Goal: Find specific page/section: Find specific page/section

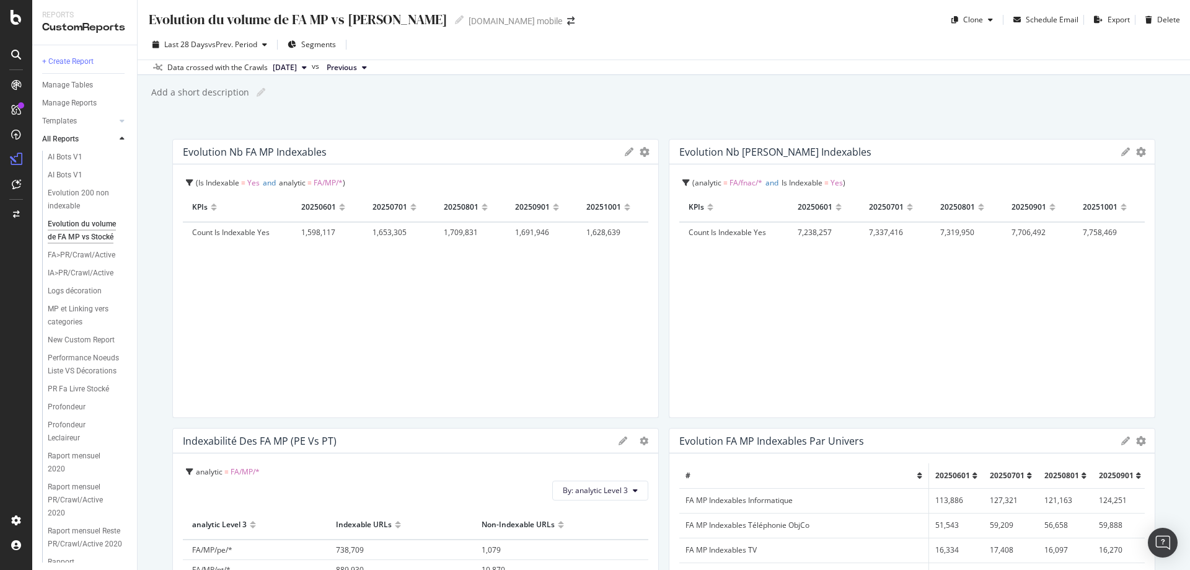
scroll to position [247, 0]
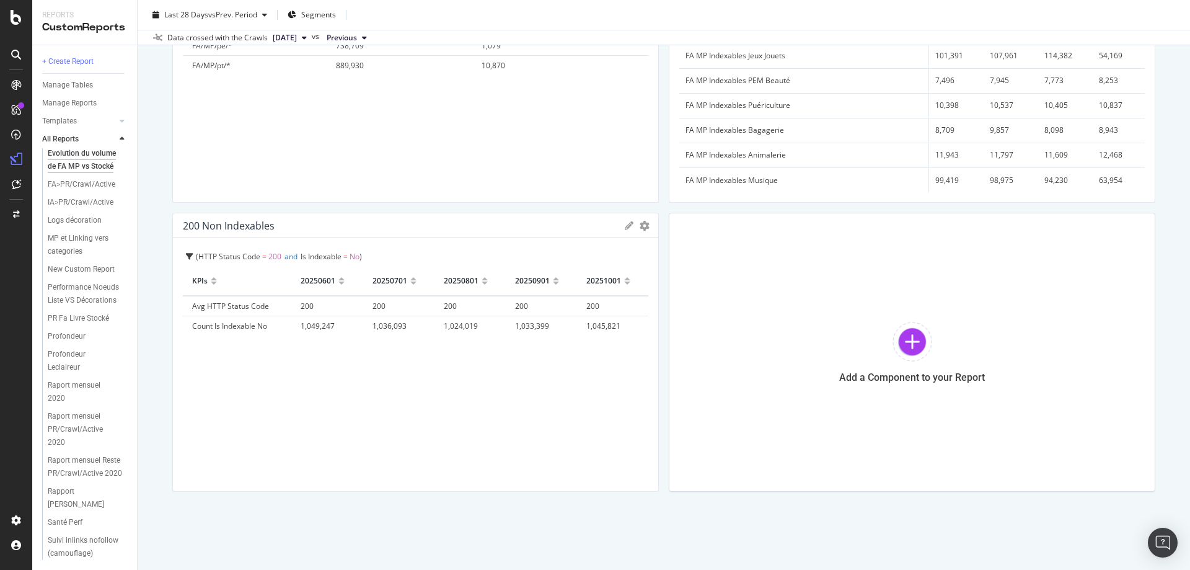
click at [405, 195] on div "analytic = FA/MP/* By: analytic Level 3 Hold CTRL while clicking to filter the …" at bounding box center [415, 75] width 485 height 253
click at [654, 306] on div at bounding box center [653, 352] width 12 height 279
click at [669, 304] on div "Add a Component to your Report" at bounding box center [912, 352] width 487 height 279
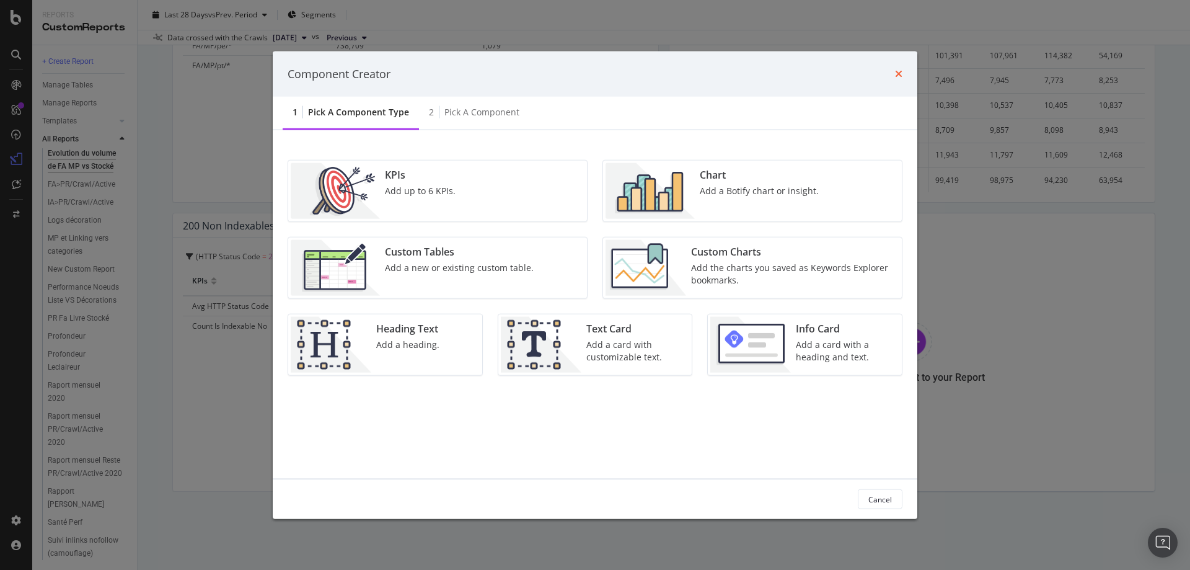
click at [901, 76] on icon "times" at bounding box center [898, 74] width 7 height 10
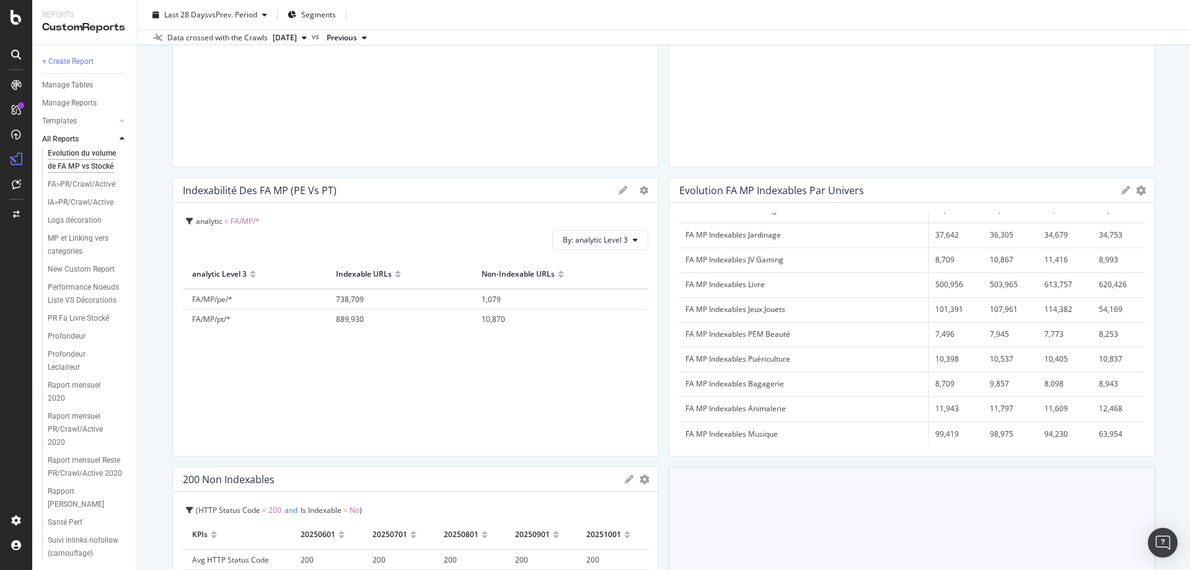
scroll to position [0, 0]
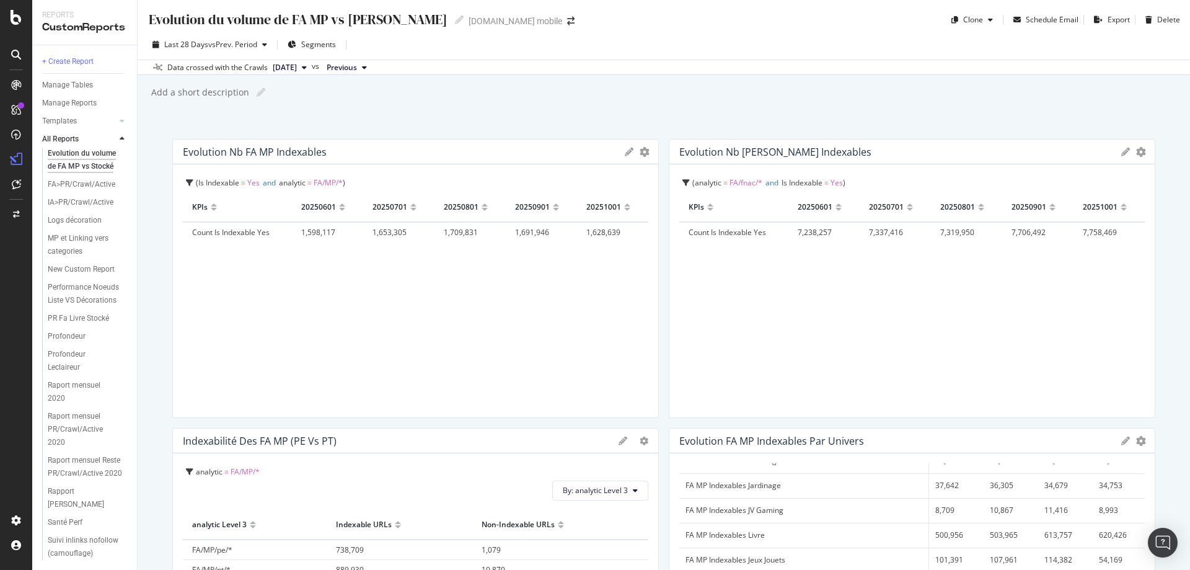
drag, startPoint x: 162, startPoint y: 138, endPoint x: 210, endPoint y: 126, distance: 49.2
click at [162, 138] on div "Evolution du volume de FA MP vs Stocké Evolution du volume de FA MP vs Stocké F…" at bounding box center [664, 285] width 1053 height 570
click at [177, 120] on div "Evolution du volume de FA MP vs Stocké Evolution du volume de FA MP vs Stocké F…" at bounding box center [664, 285] width 1053 height 570
click at [369, 107] on div "Evolution du volume de FA MP vs Stocké Evolution du volume de FA MP vs Stocké F…" at bounding box center [664, 285] width 1053 height 570
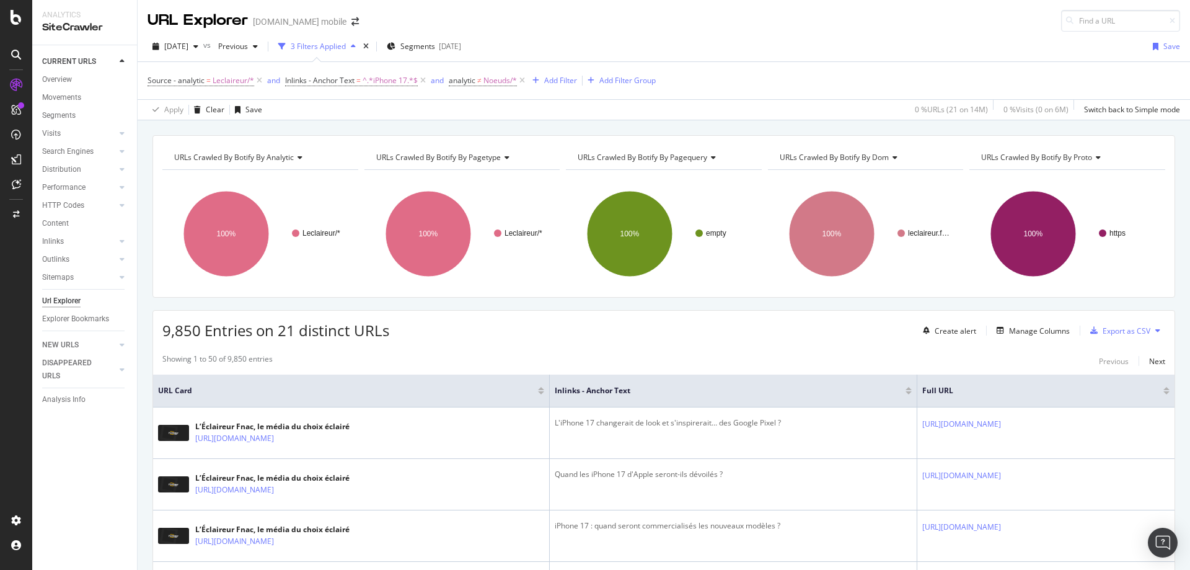
drag, startPoint x: 151, startPoint y: 161, endPoint x: 180, endPoint y: 285, distance: 126.6
